Goal: Task Accomplishment & Management: Use online tool/utility

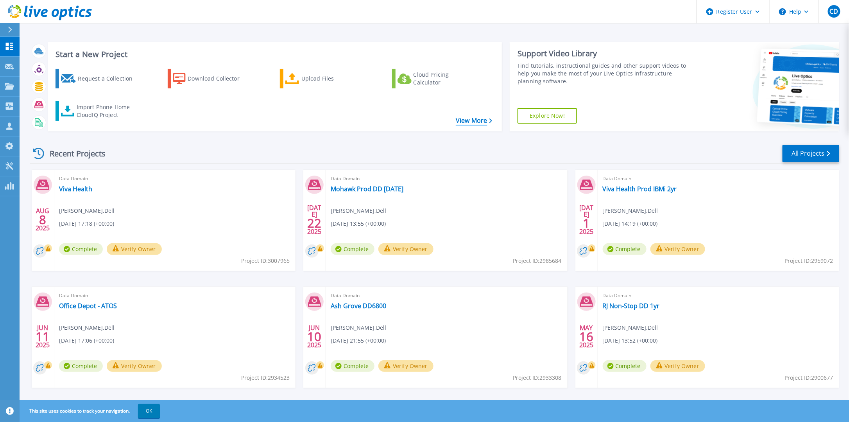
click at [467, 121] on link "View More" at bounding box center [474, 120] width 36 height 7
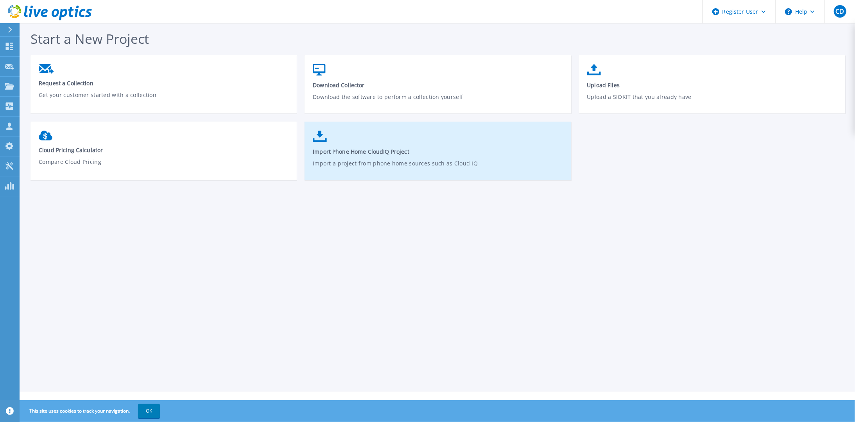
click at [396, 147] on link "Import Phone Home CloudIQ Project Import a project from phone home sources such…" at bounding box center [438, 155] width 266 height 56
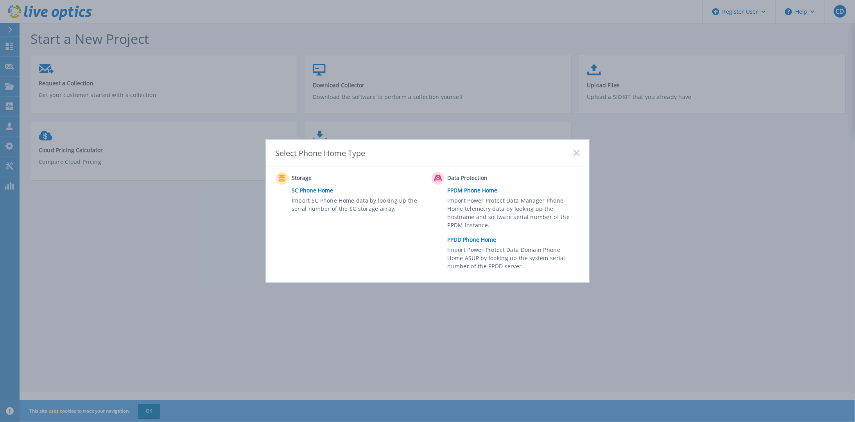
click at [474, 240] on link "PPDD Phone Home" at bounding box center [516, 240] width 136 height 12
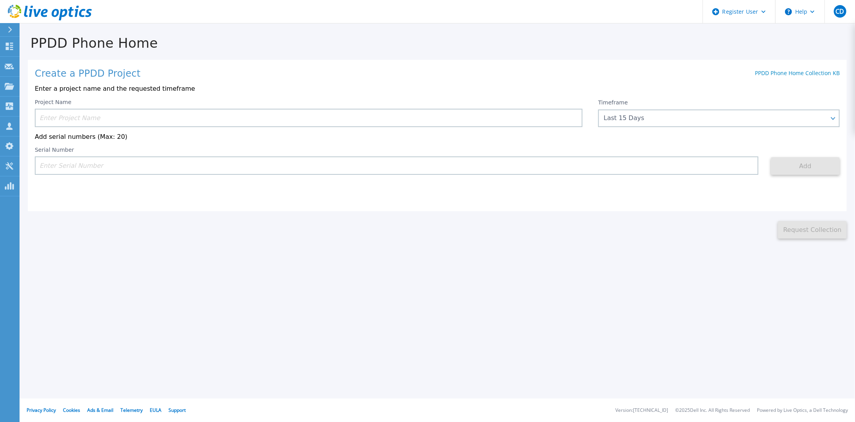
click at [451, 119] on input at bounding box center [309, 118] width 548 height 18
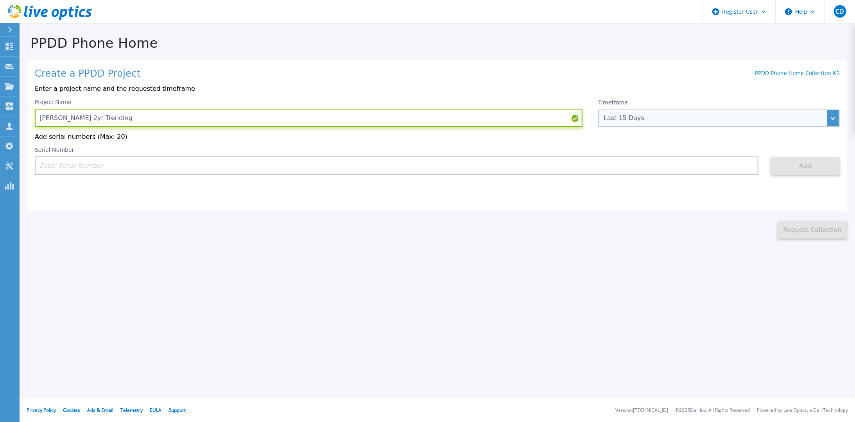
type input "Freddie Mac 2yr Trending"
click at [688, 115] on div "Last 15 Days" at bounding box center [715, 118] width 222 height 7
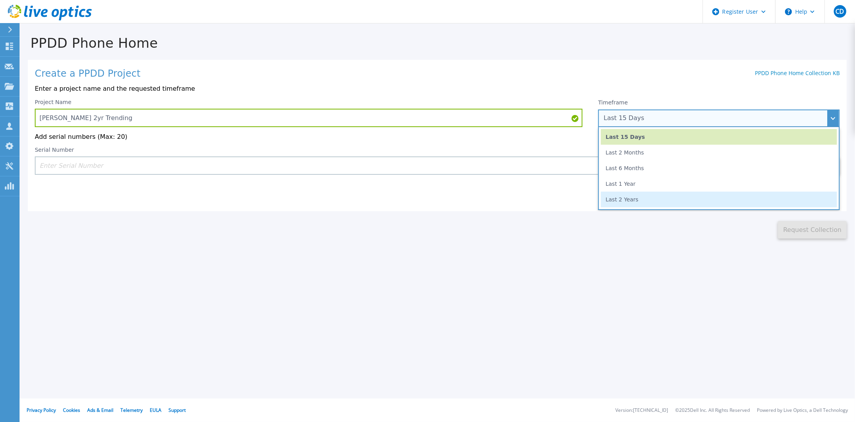
click at [669, 199] on li "Last 2 Years" at bounding box center [719, 200] width 236 height 16
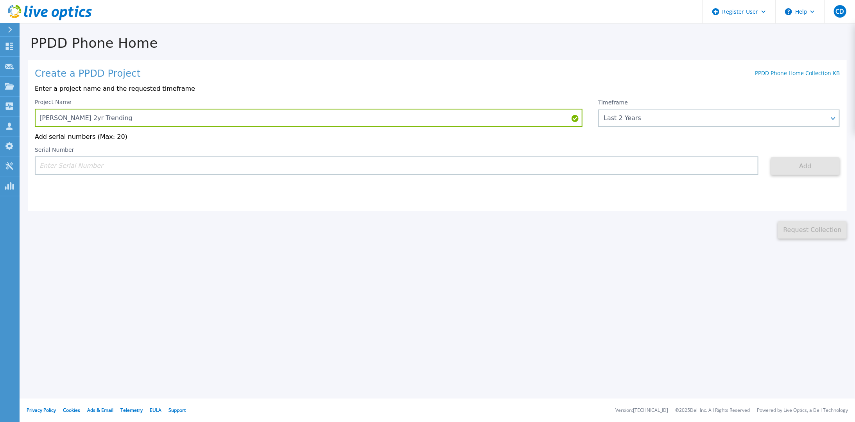
click at [212, 160] on input at bounding box center [397, 165] width 724 height 18
paste input "APM00185105385"
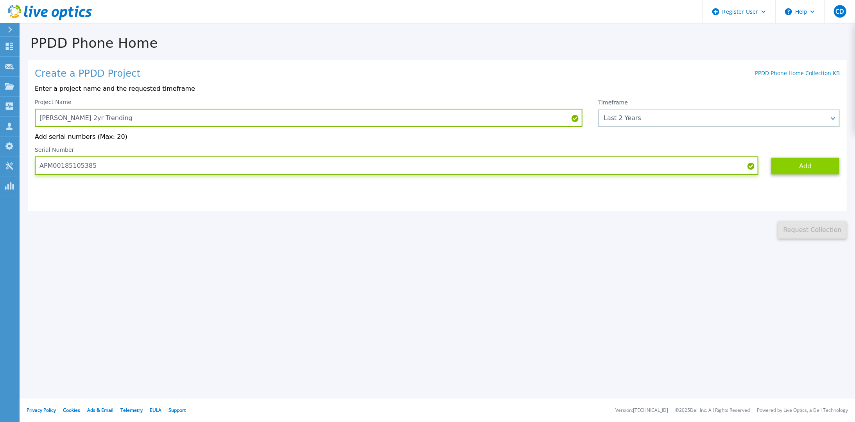
type input "APM00185105385"
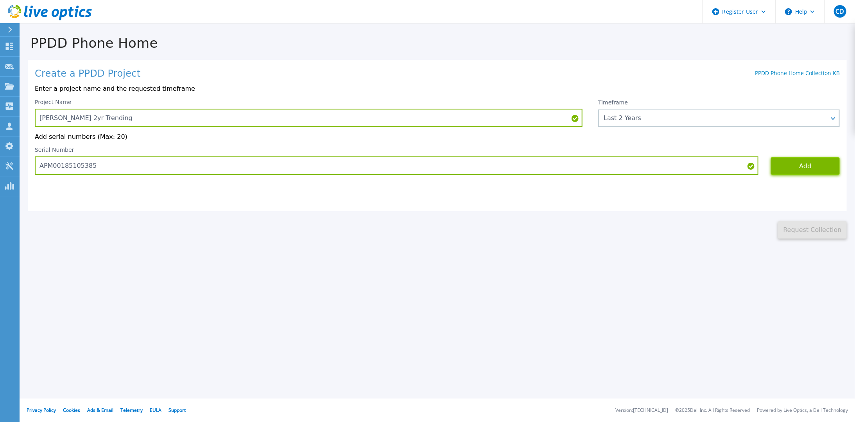
click at [807, 170] on button "Add" at bounding box center [805, 166] width 69 height 18
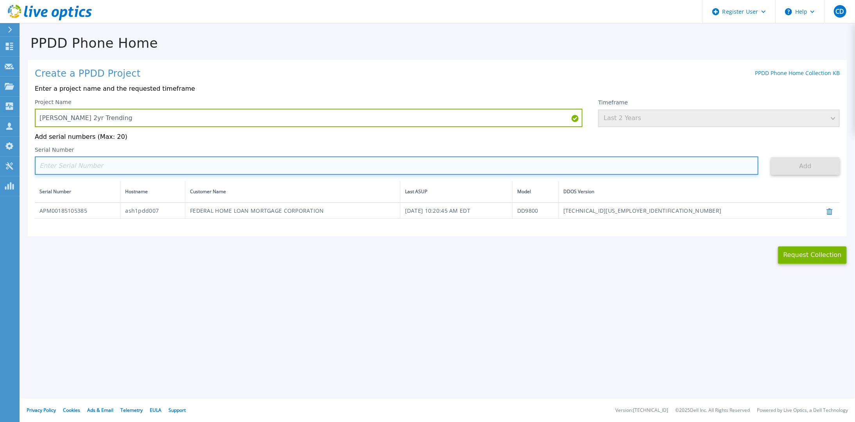
click at [133, 170] on input at bounding box center [397, 165] width 724 height 18
paste input "APM01210311355"
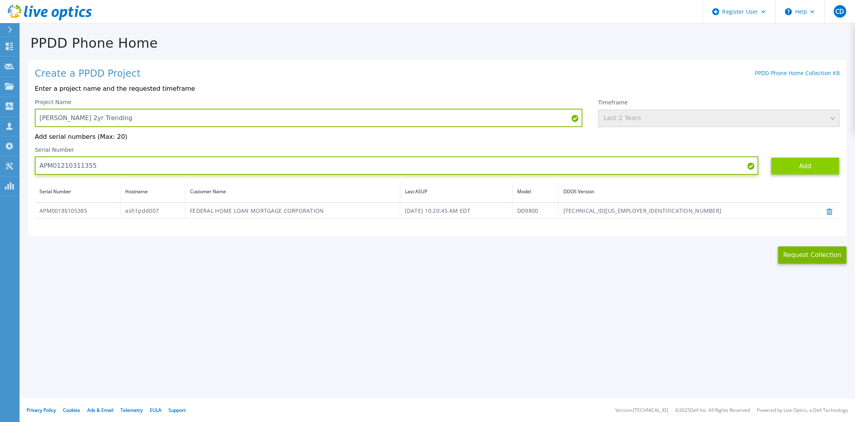
type input "APM01210311355"
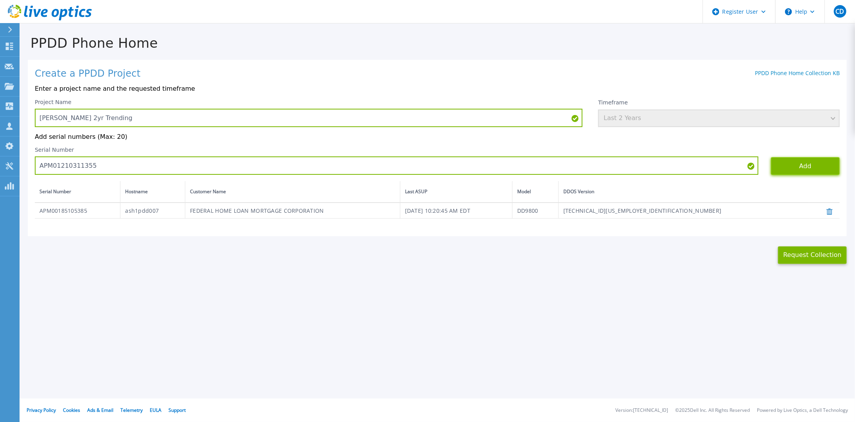
click at [782, 167] on button "Add" at bounding box center [805, 166] width 69 height 18
